Goal: Use online tool/utility: Utilize a website feature to perform a specific function

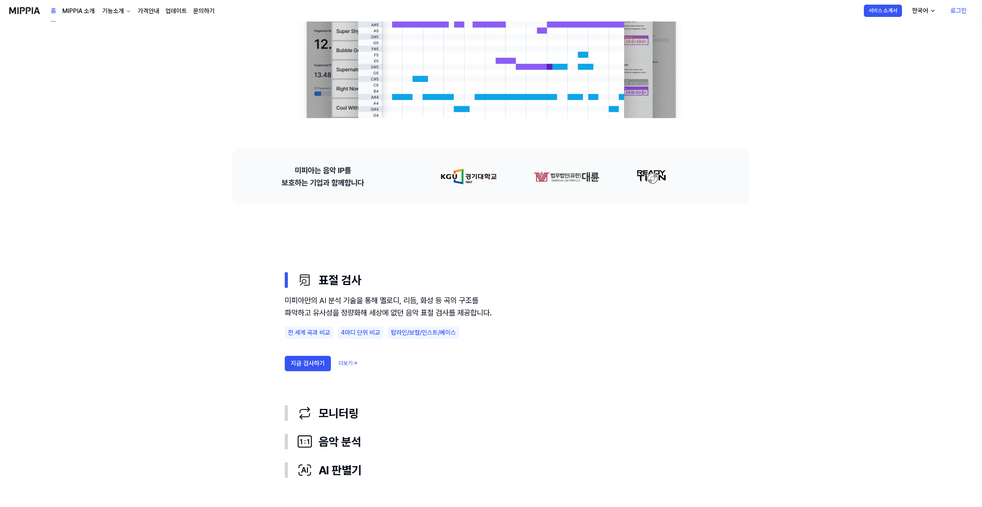
scroll to position [286, 0]
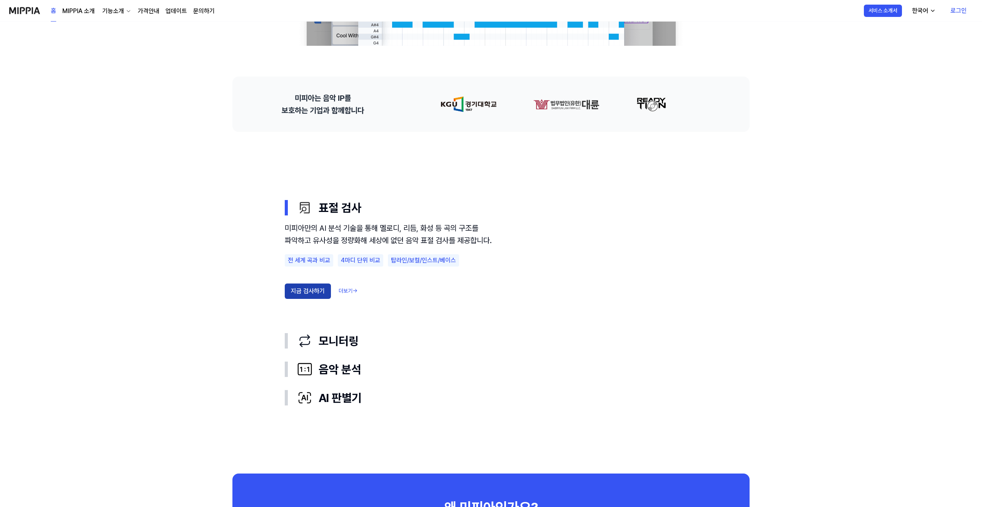
click at [323, 299] on button "지금 검사하기" at bounding box center [308, 291] width 46 height 15
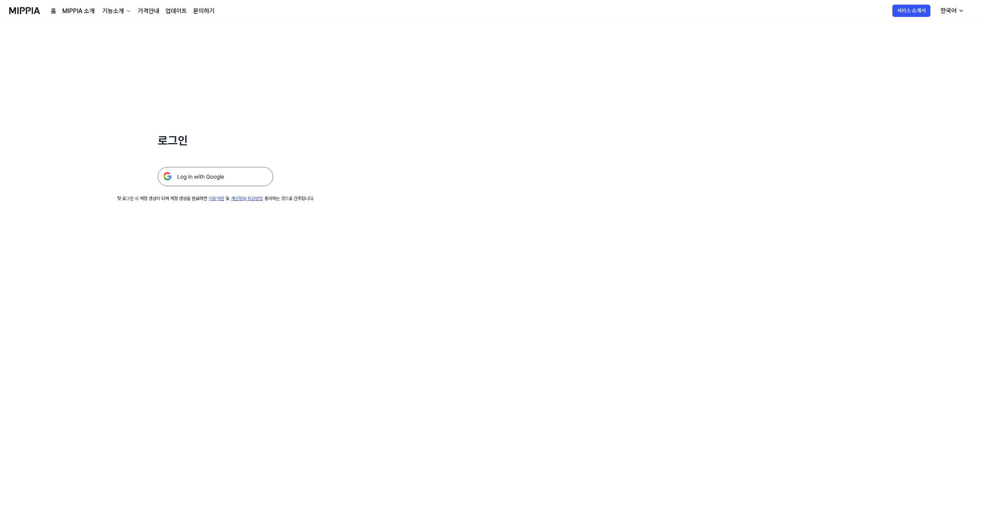
click at [224, 177] on img at bounding box center [215, 176] width 115 height 19
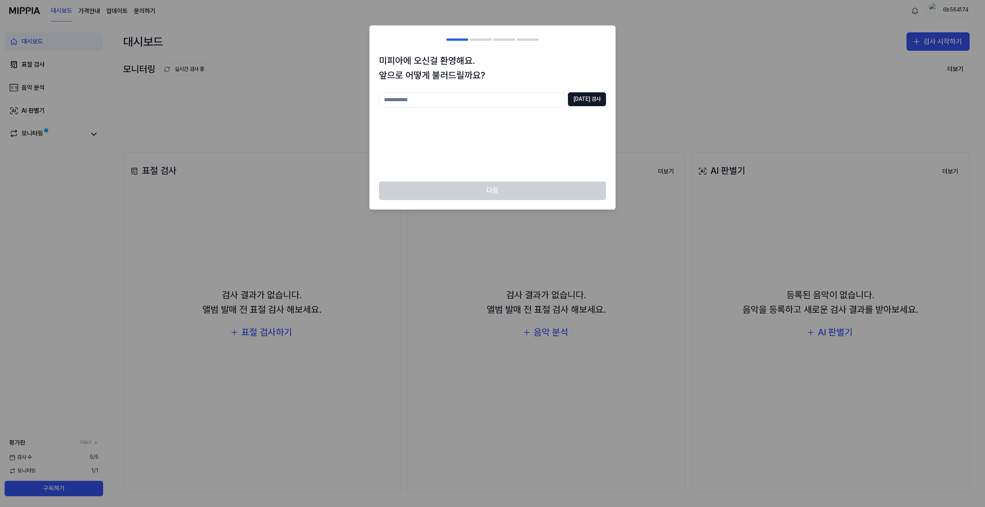
click at [506, 102] on input "text" at bounding box center [472, 99] width 186 height 15
type input "*"
type input "******"
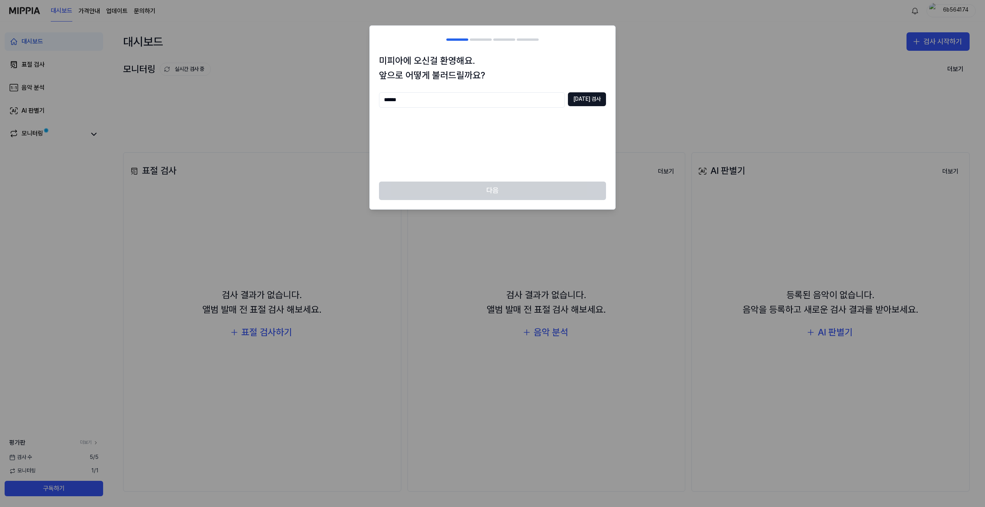
click at [587, 89] on div "미피아에 오신걸 환영해요. 앞으로 어떻게 불러드릴까요? ****** [DATE] 검사" at bounding box center [492, 117] width 245 height 128
click at [586, 93] on button "[DATE] 검사" at bounding box center [587, 99] width 38 height 14
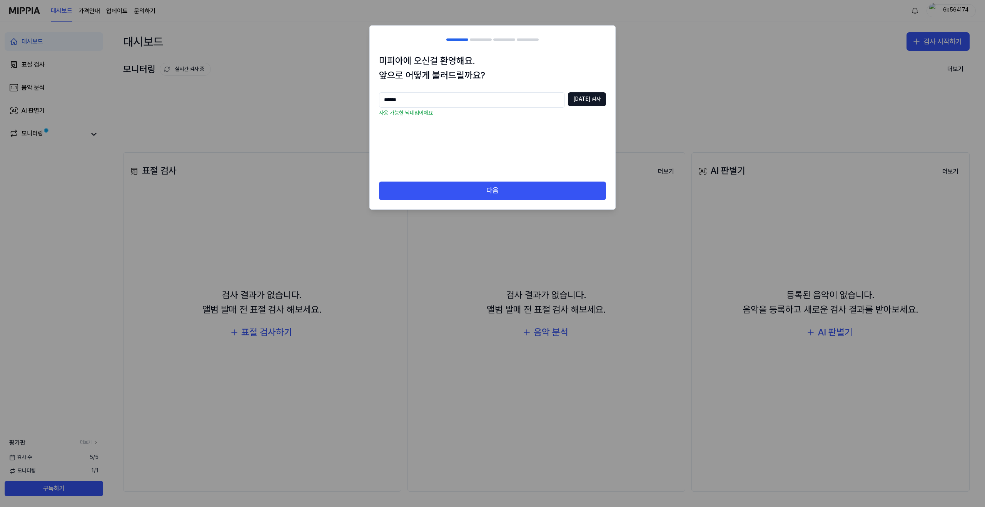
click at [509, 187] on button "다음" at bounding box center [492, 191] width 227 height 18
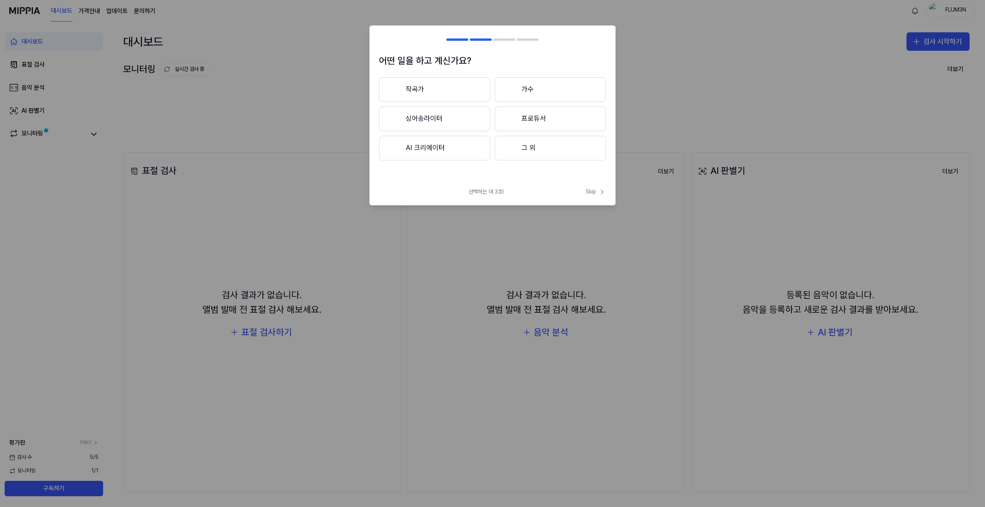
click at [563, 117] on button "프로듀서" at bounding box center [550, 119] width 111 height 25
click at [542, 125] on button "3년 이상" at bounding box center [550, 119] width 111 height 25
click at [461, 94] on button "대중가요" at bounding box center [434, 89] width 110 height 25
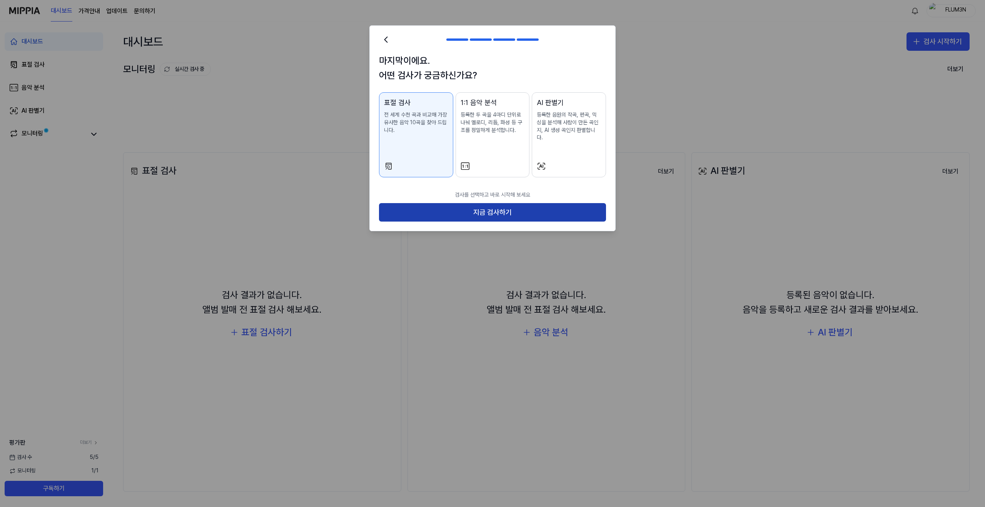
click at [504, 203] on button "지금 검사하기" at bounding box center [492, 212] width 227 height 18
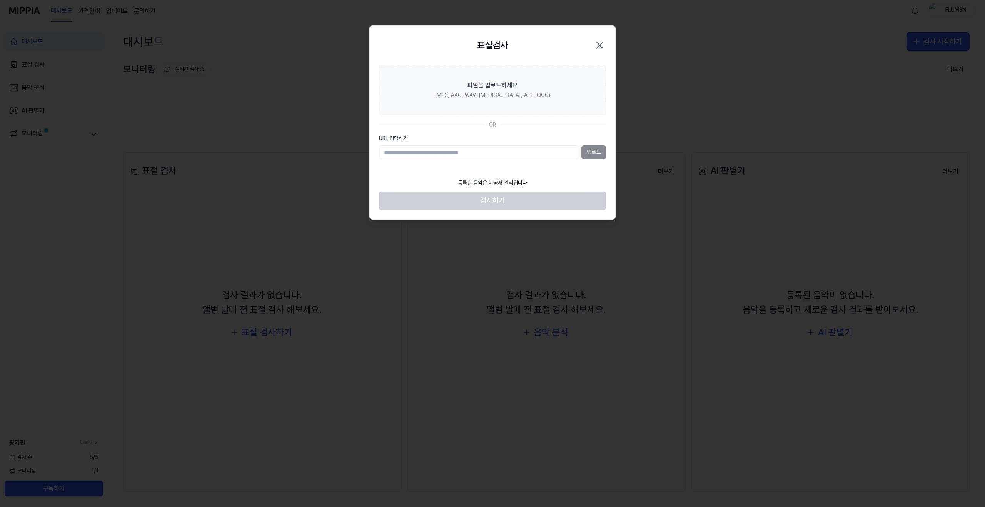
click at [458, 152] on input "URL 입력하기" at bounding box center [478, 152] width 199 height 14
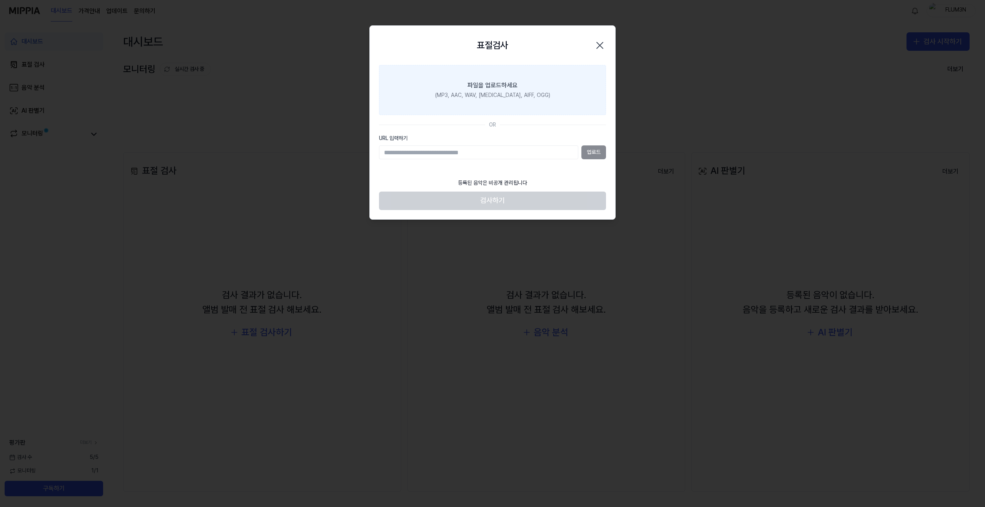
click at [488, 89] on div "파일을 업로드하세요" at bounding box center [492, 85] width 50 height 9
click at [0, 0] on input "파일을 업로드하세요 (MP3, AAC, WAV, FLAC, AIFF, OGG)" at bounding box center [0, 0] width 0 height 0
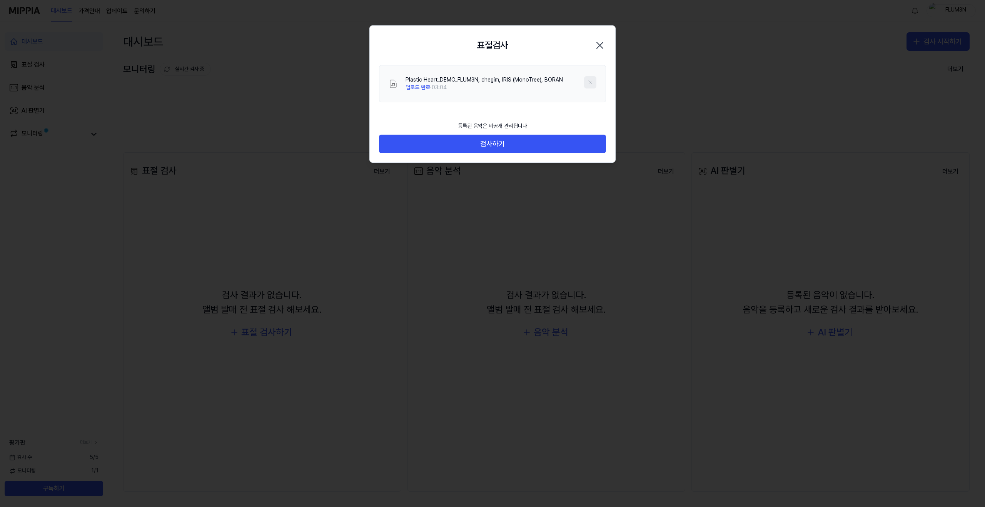
click at [590, 83] on icon at bounding box center [590, 82] width 6 height 6
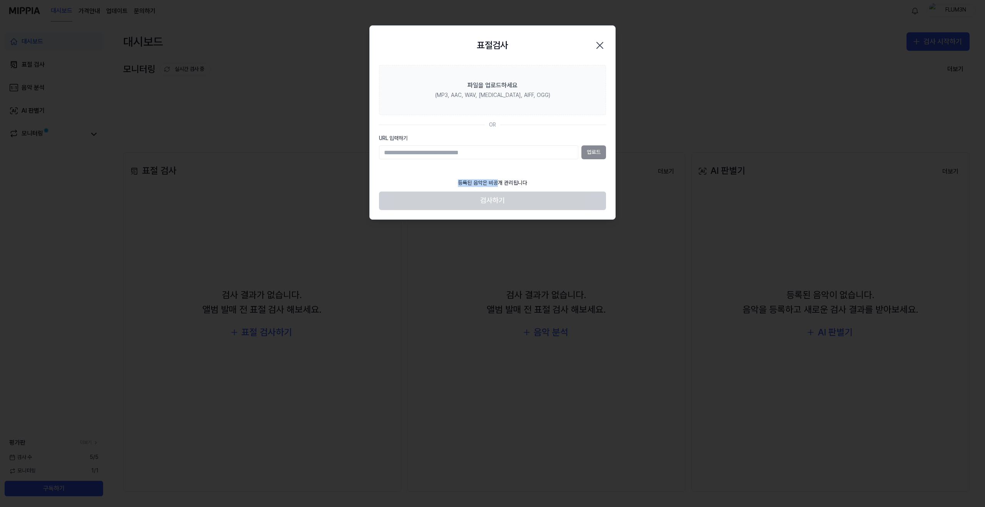
drag, startPoint x: 521, startPoint y: 180, endPoint x: 497, endPoint y: 184, distance: 24.5
click at [497, 184] on div "등록된 음악은 비공개 관리됩니다" at bounding box center [492, 183] width 78 height 17
drag, startPoint x: 497, startPoint y: 184, endPoint x: 517, endPoint y: 181, distance: 20.6
click at [500, 183] on div "등록된 음악은 비공개 관리됩니다" at bounding box center [492, 183] width 78 height 17
click at [529, 181] on div "등록된 음악은 비공개 관리됩니다" at bounding box center [492, 183] width 78 height 17
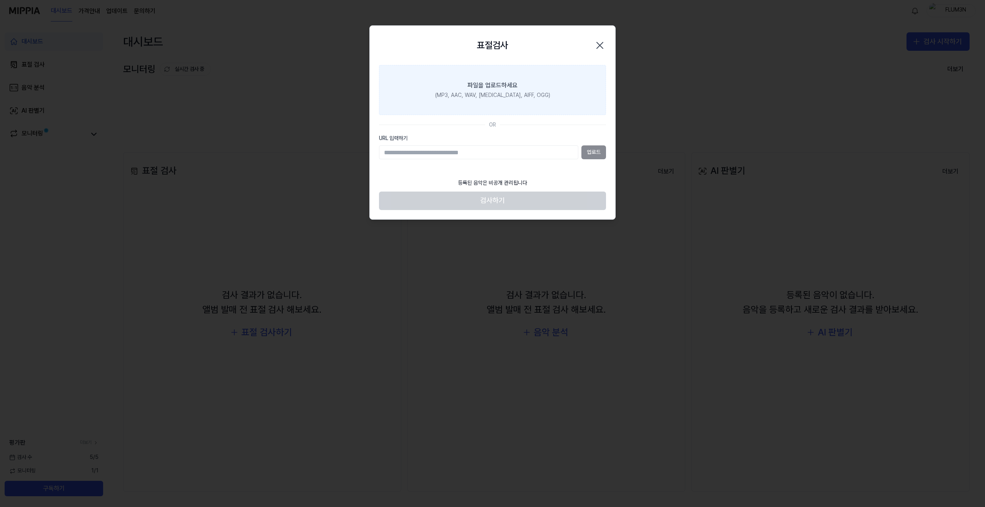
click at [572, 81] on label "파일을 업로드하세요 (MP3, AAC, WAV, FLAC, AIFF, OGG)" at bounding box center [492, 90] width 227 height 50
click at [0, 0] on input "파일을 업로드하세요 (MP3, AAC, WAV, FLAC, AIFF, OGG)" at bounding box center [0, 0] width 0 height 0
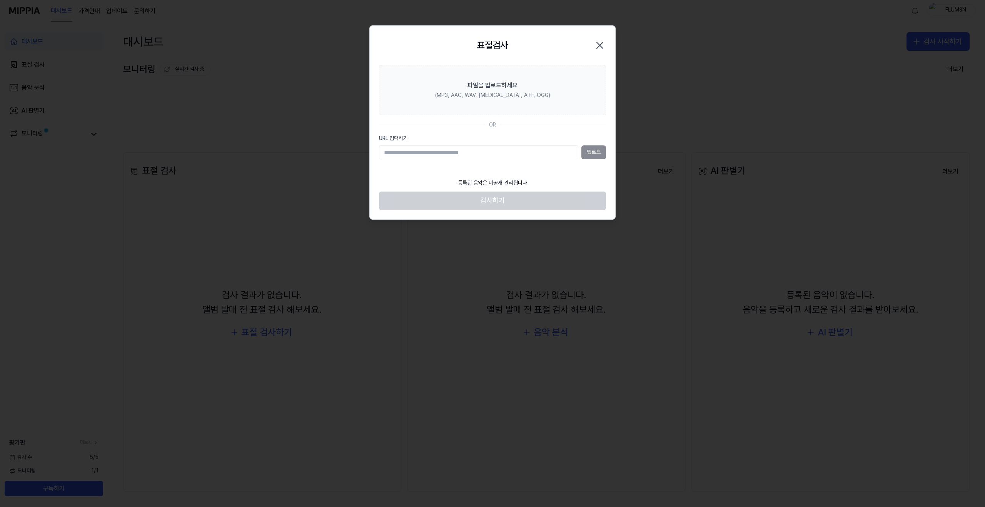
click at [594, 48] on icon "button" at bounding box center [600, 45] width 12 height 12
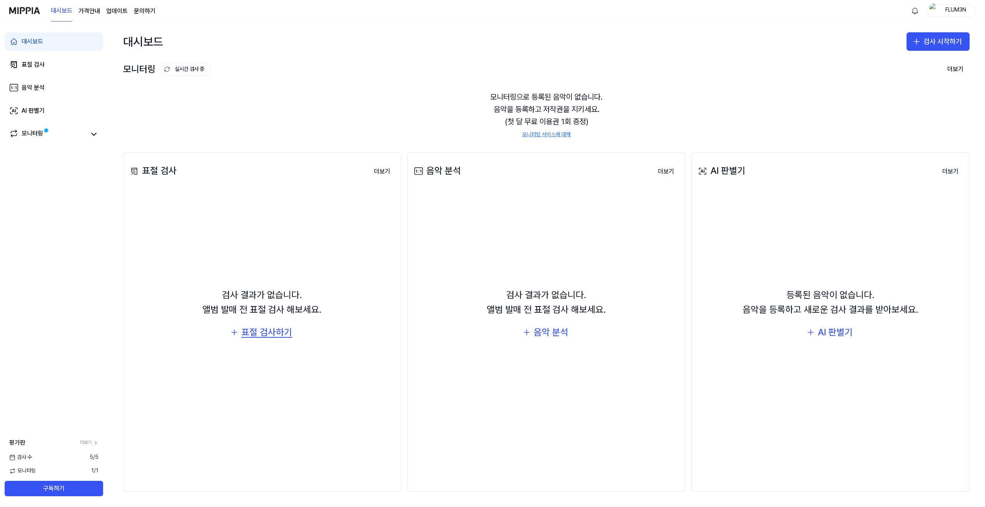
click at [275, 331] on div "표절 검사하기" at bounding box center [266, 332] width 51 height 15
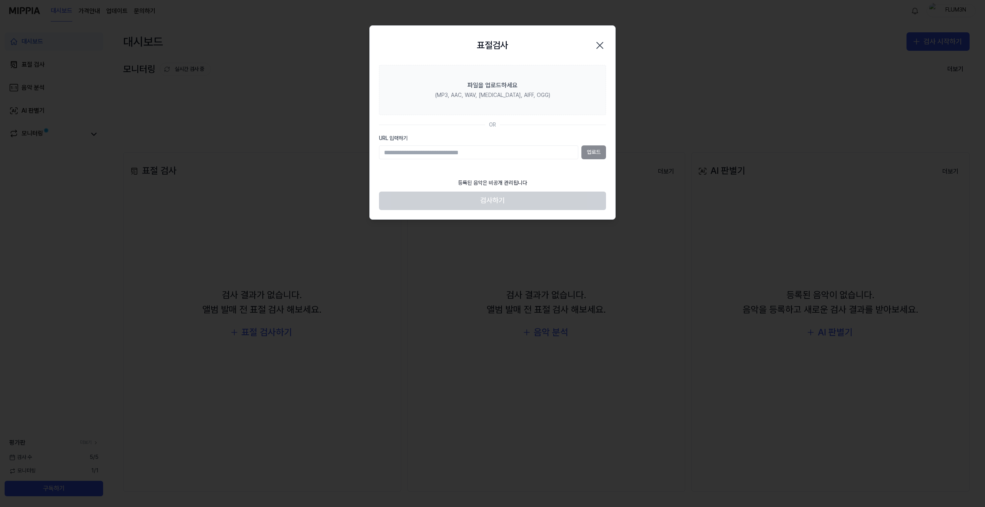
click at [596, 46] on icon "button" at bounding box center [600, 45] width 12 height 12
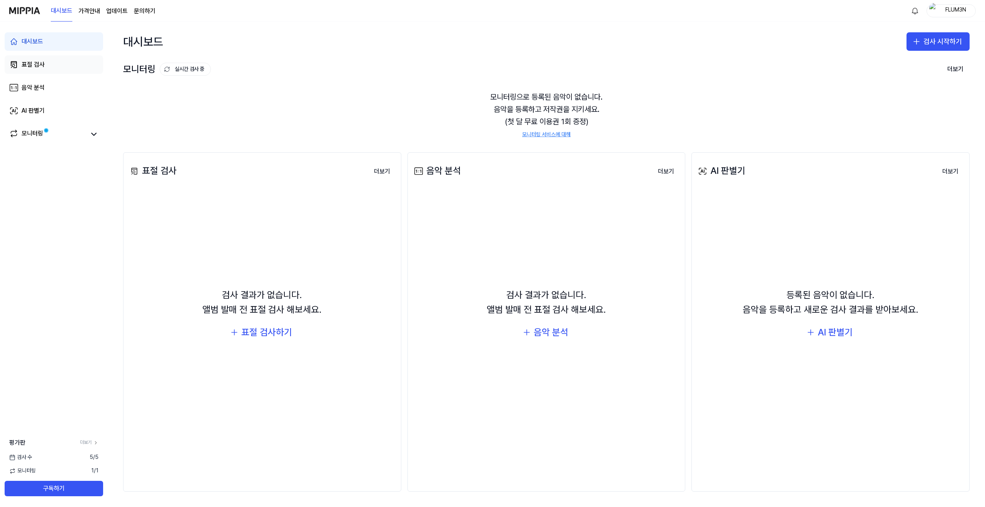
click at [63, 71] on link "표절 검사" at bounding box center [54, 64] width 98 height 18
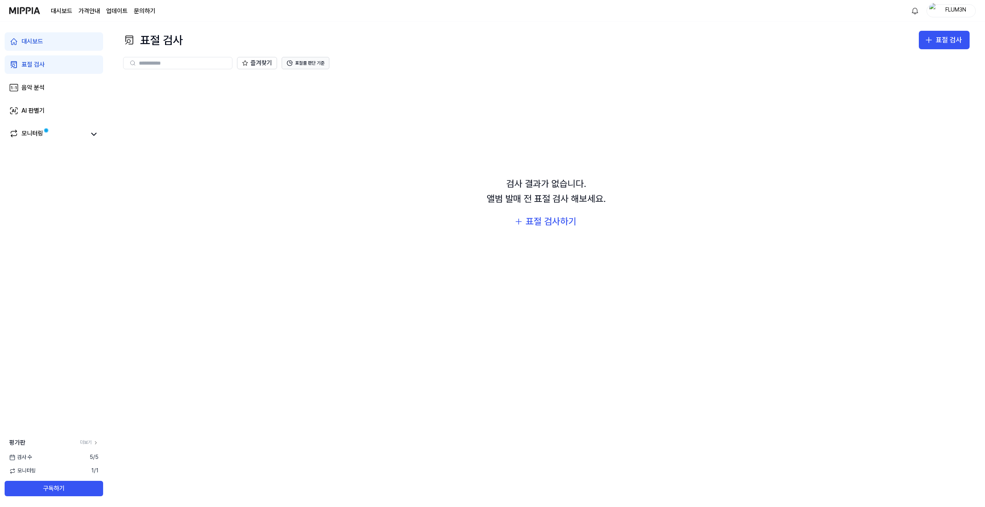
click at [310, 63] on button "표절률 판단 기준" at bounding box center [306, 63] width 48 height 12
click at [315, 136] on div "표절률 판단 기준 0 30 40 50 60 100 안전 낮음 보통 높음 아주 높음 장르에 따라서 표절률에 차이가 있을 수 있습니다." at bounding box center [307, 106] width 194 height 70
drag, startPoint x: 315, startPoint y: 131, endPoint x: 321, endPoint y: 130, distance: 5.4
click at [315, 131] on p "장르에 따라서 표절률에 차이가 있을 수 있습니다." at bounding box center [306, 129] width 103 height 8
drag, startPoint x: 344, startPoint y: 131, endPoint x: 365, endPoint y: 130, distance: 20.8
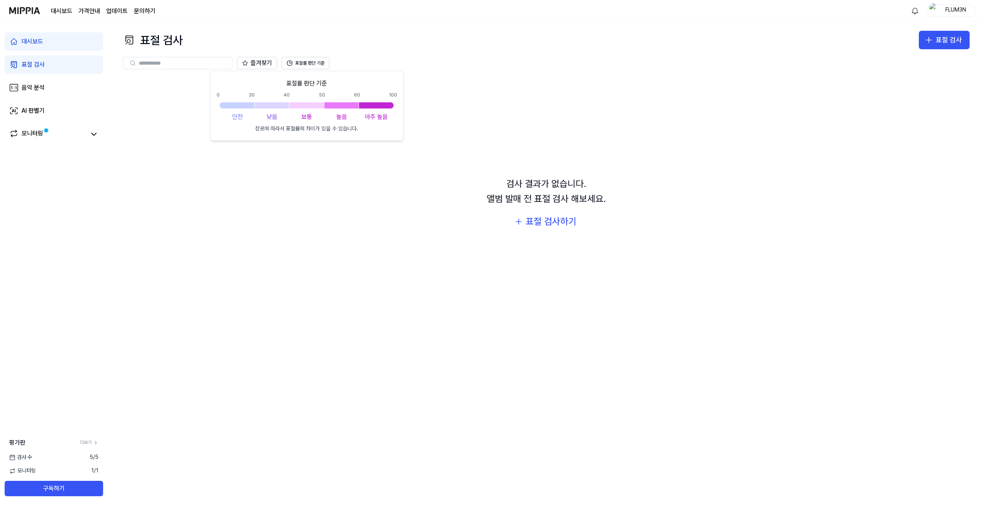
click at [344, 131] on p "장르에 따라서 표절률에 차이가 있을 수 있습니다." at bounding box center [306, 129] width 103 height 8
drag, startPoint x: 365, startPoint y: 130, endPoint x: 249, endPoint y: 133, distance: 116.2
click at [249, 133] on div "표절률 판단 기준 0 30 40 50 60 100 안전 낮음 보통 높음 아주 높음 장르에 따라서 표절률에 차이가 있을 수 있습니다." at bounding box center [307, 106] width 194 height 70
click at [514, 218] on button "표절 검사하기" at bounding box center [546, 221] width 75 height 18
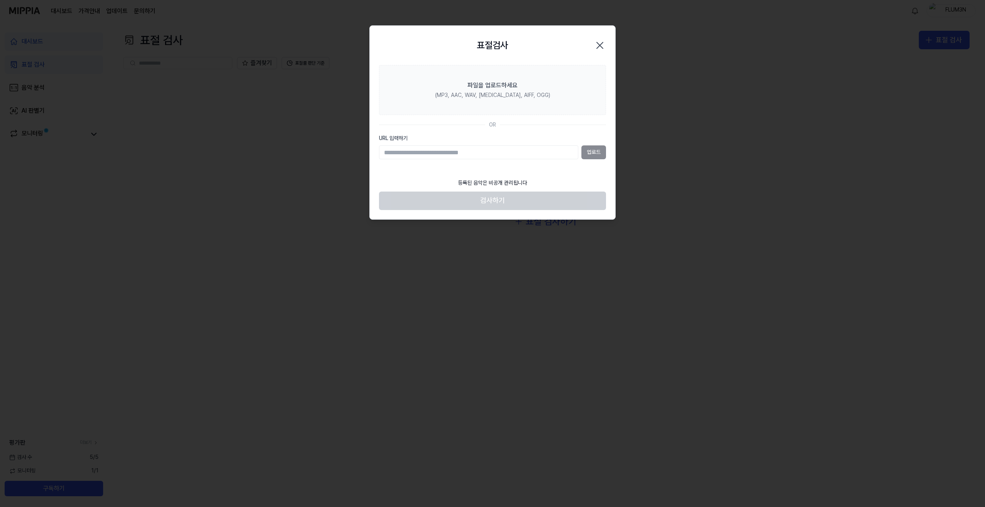
click at [599, 39] on icon "button" at bounding box center [600, 45] width 12 height 12
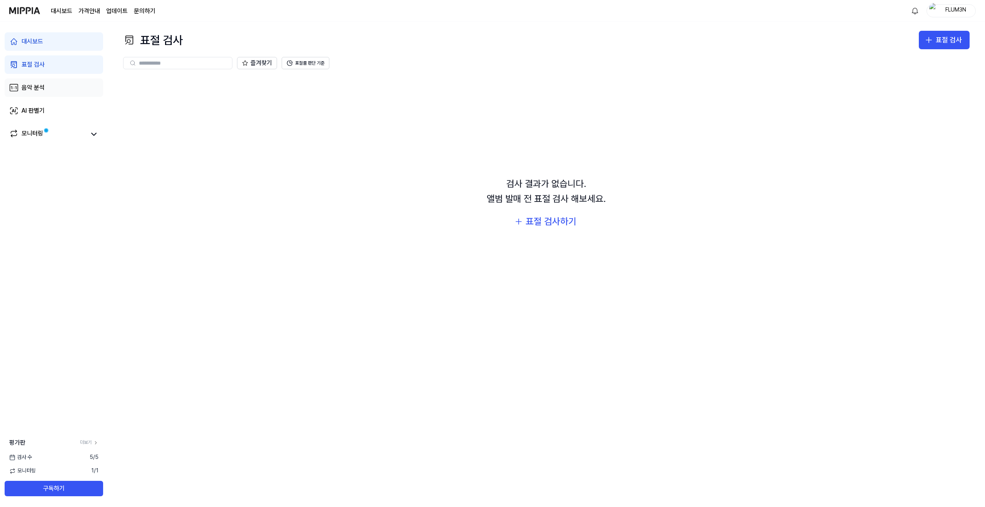
click at [34, 85] on div "음악 분석" at bounding box center [33, 87] width 23 height 9
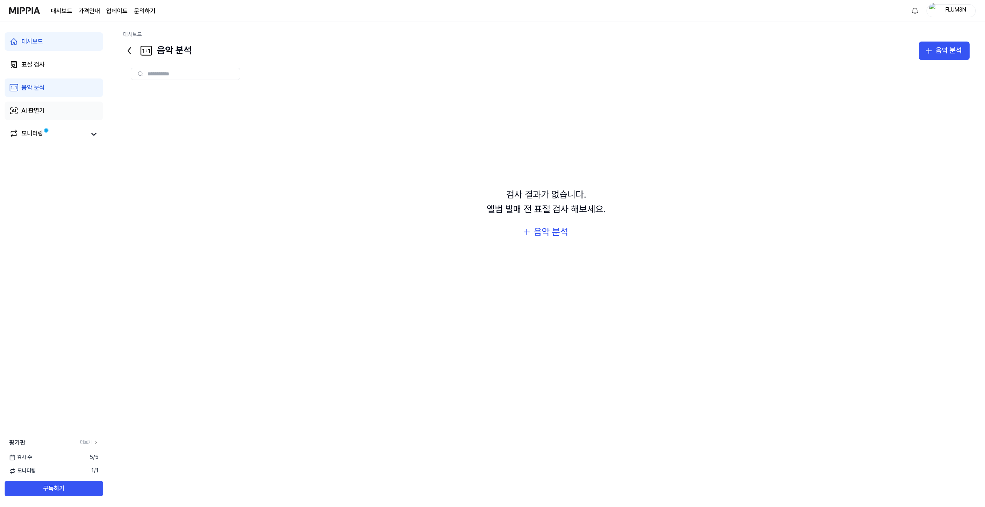
click at [37, 107] on div "AI 판별기" at bounding box center [33, 110] width 23 height 9
click at [47, 128] on span at bounding box center [46, 130] width 5 height 5
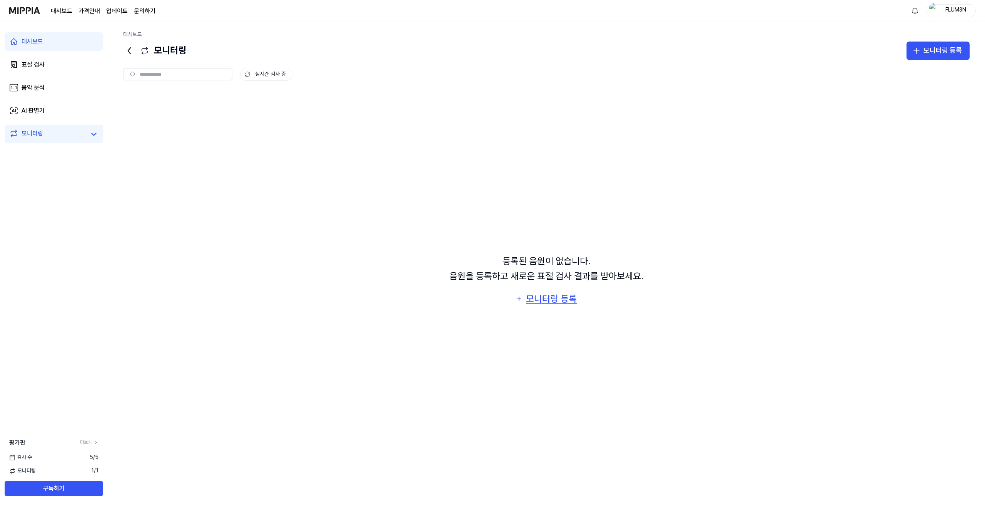
click at [554, 304] on div "모니터링 등록" at bounding box center [551, 299] width 52 height 15
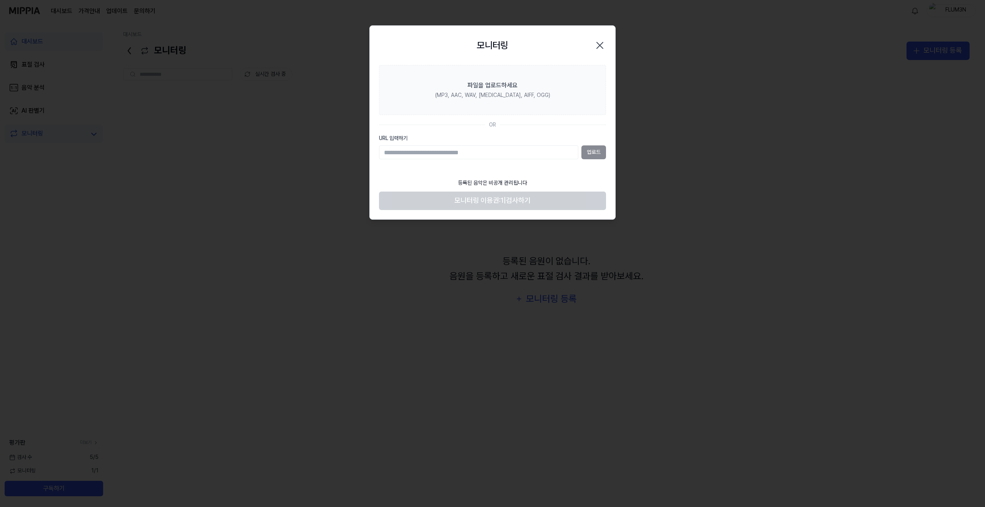
click at [608, 42] on div "모니터링 Close" at bounding box center [492, 45] width 245 height 39
click at [603, 43] on icon "button" at bounding box center [600, 45] width 12 height 12
